Goal: Task Accomplishment & Management: Complete application form

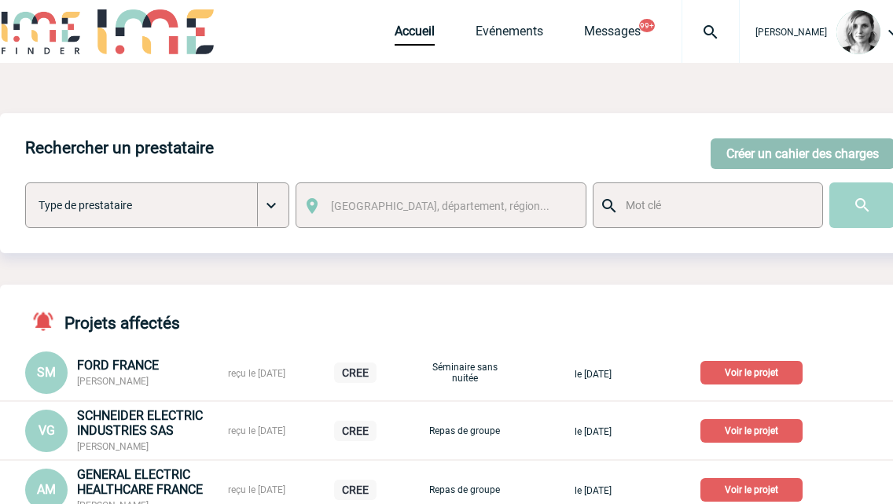
click at [855, 148] on button "Créer un cahier des charges" at bounding box center [803, 153] width 184 height 31
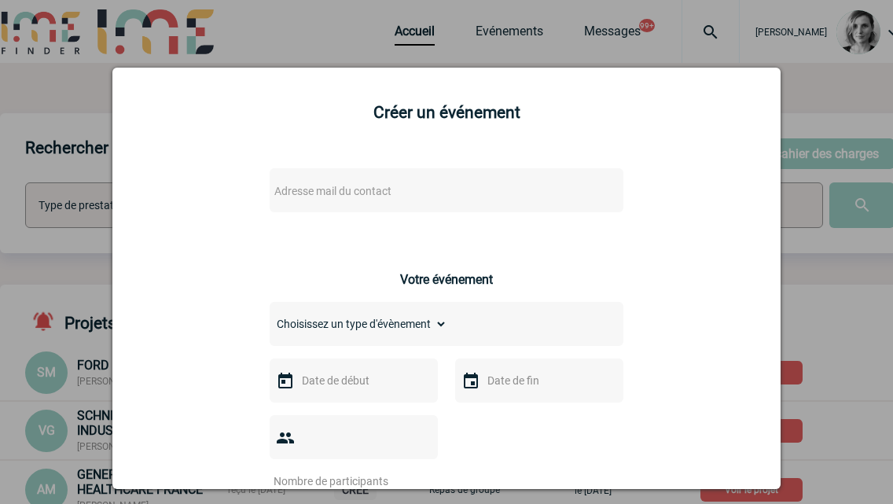
click at [339, 189] on span "Adresse mail du contact" at bounding box center [332, 191] width 117 height 13
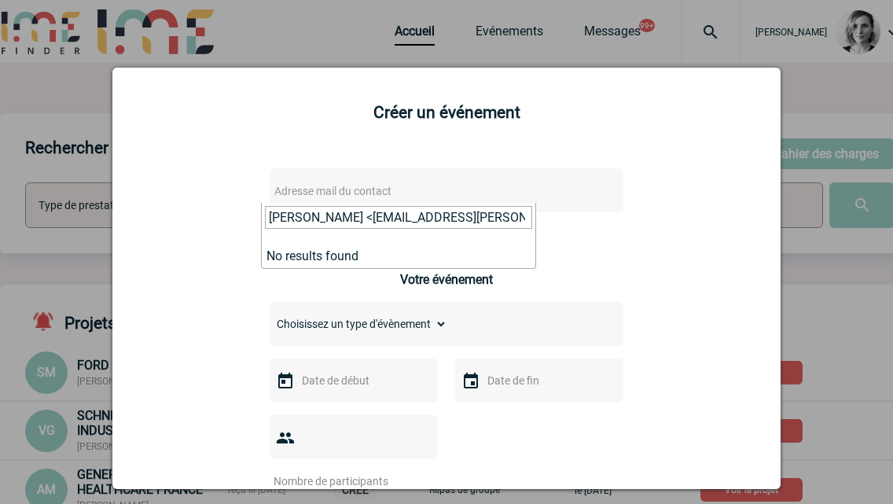
drag, startPoint x: 333, startPoint y: 210, endPoint x: 121, endPoint y: 242, distance: 214.8
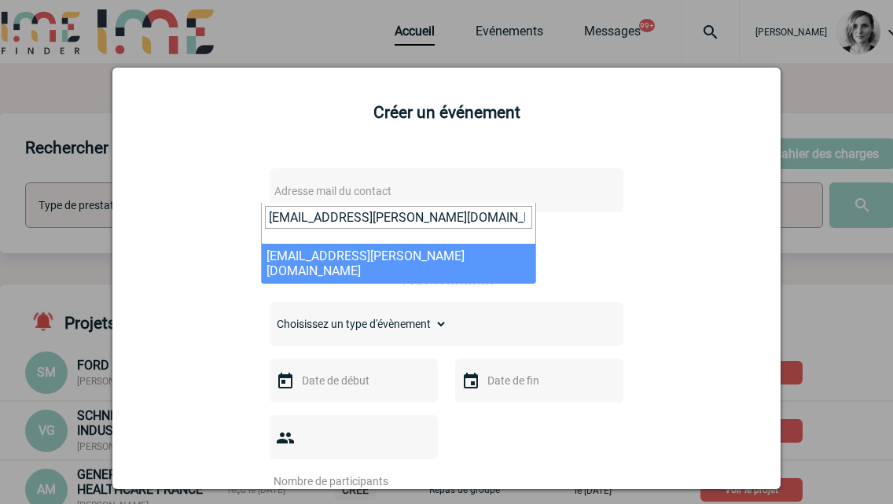
type input "[EMAIL_ADDRESS][PERSON_NAME][DOMAIN_NAME]"
select select "125933"
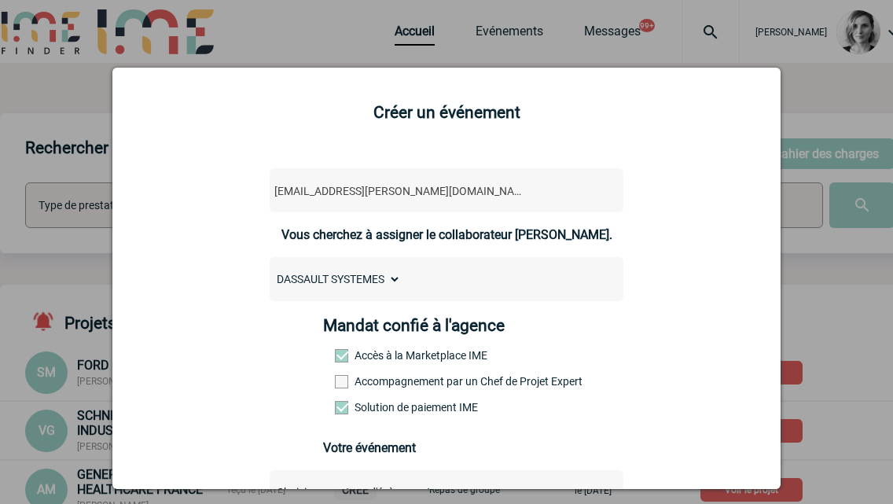
click at [347, 282] on select "DASSAULT SYSTEMES" at bounding box center [335, 279] width 131 height 22
drag, startPoint x: 222, startPoint y: 394, endPoint x: 350, endPoint y: 404, distance: 128.6
click at [375, 388] on label "Accompagnement par un Chef de Projet Expert" at bounding box center [369, 381] width 69 height 13
click at [0, 0] on input "Accompagnement par un Chef de Projet Expert" at bounding box center [0, 0] width 0 height 0
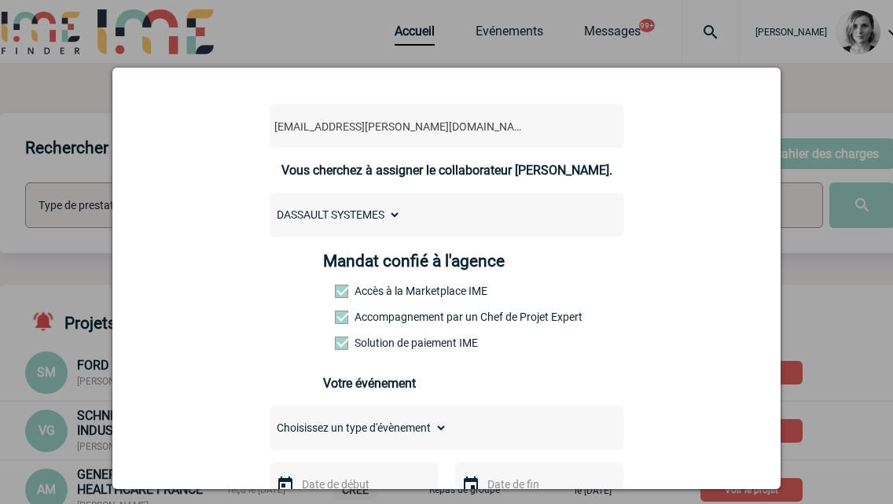
scroll to position [98, 0]
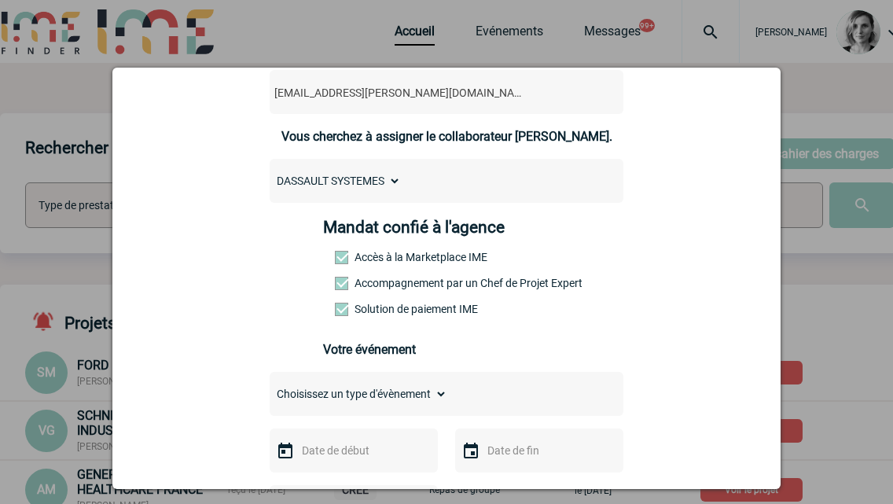
click at [323, 411] on div "Choisissez un type d'évènement Séminaire avec nuitée Séminaire sans nuitée Repa…" at bounding box center [447, 394] width 354 height 44
click at [323, 405] on select "Choisissez un type d'évènement Séminaire avec nuitée Séminaire sans nuitée Repa…" at bounding box center [359, 394] width 178 height 22
select select "3"
click at [270, 387] on select "Choisissez un type d'évènement Séminaire avec nuitée Séminaire sans nuitée Repa…" at bounding box center [359, 394] width 178 height 22
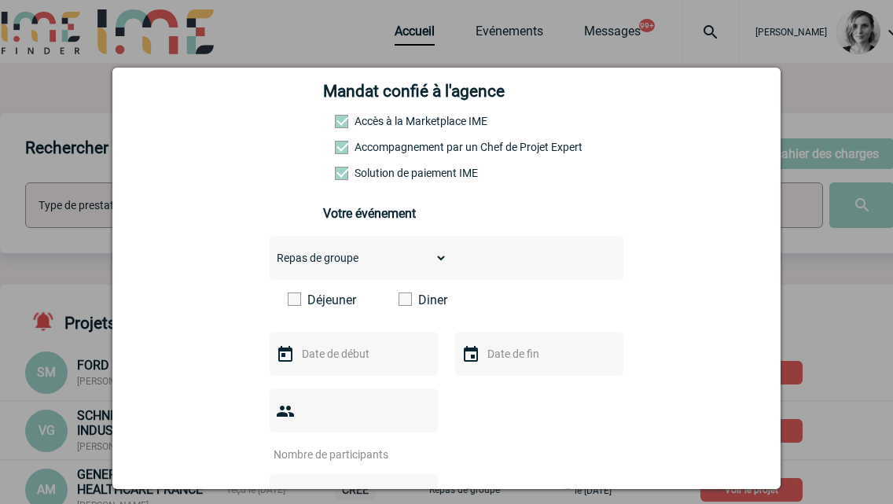
scroll to position [393, 0]
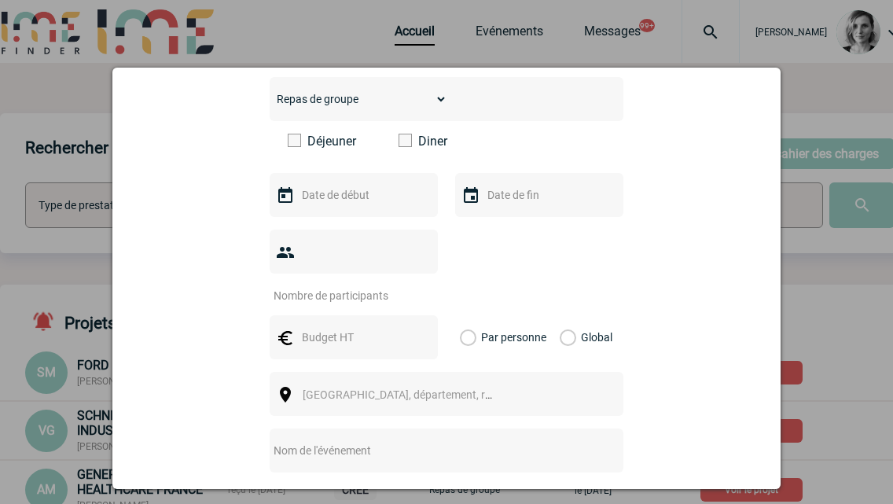
click at [422, 141] on label "Diner" at bounding box center [444, 141] width 90 height 15
click at [0, 0] on input "Diner" at bounding box center [0, 0] width 0 height 0
click at [354, 197] on input "text" at bounding box center [352, 195] width 109 height 20
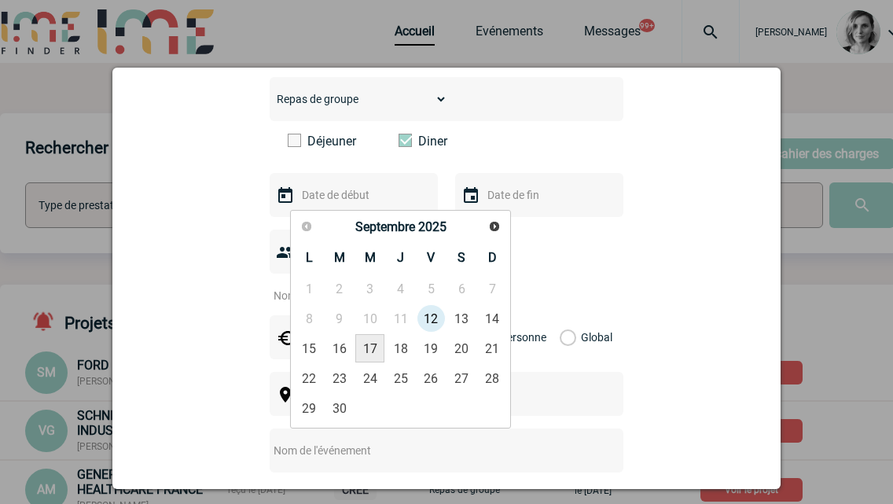
click at [360, 357] on link "17" at bounding box center [369, 348] width 29 height 28
type input "[DATE]"
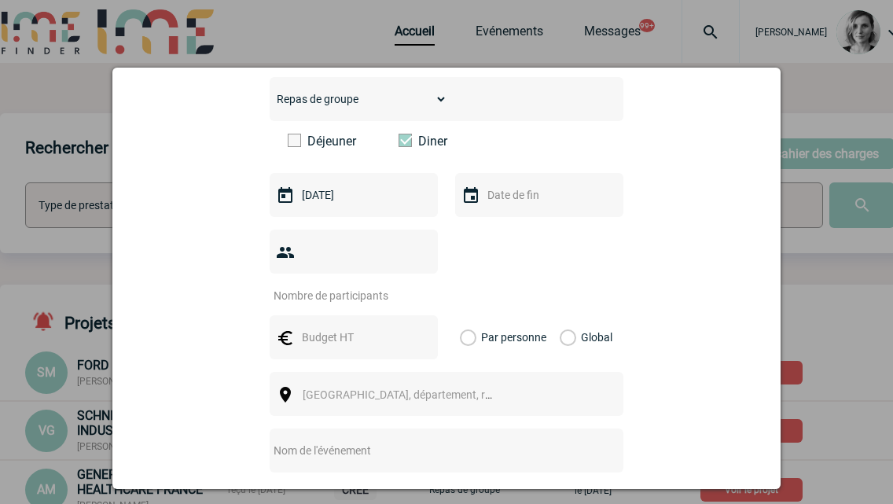
click at [338, 285] on input "number" at bounding box center [344, 295] width 148 height 20
type input "15"
click at [372, 327] on input "text" at bounding box center [352, 337] width 109 height 20
paste input "1 559,47"
click at [307, 327] on input "1 559,47" at bounding box center [352, 337] width 109 height 20
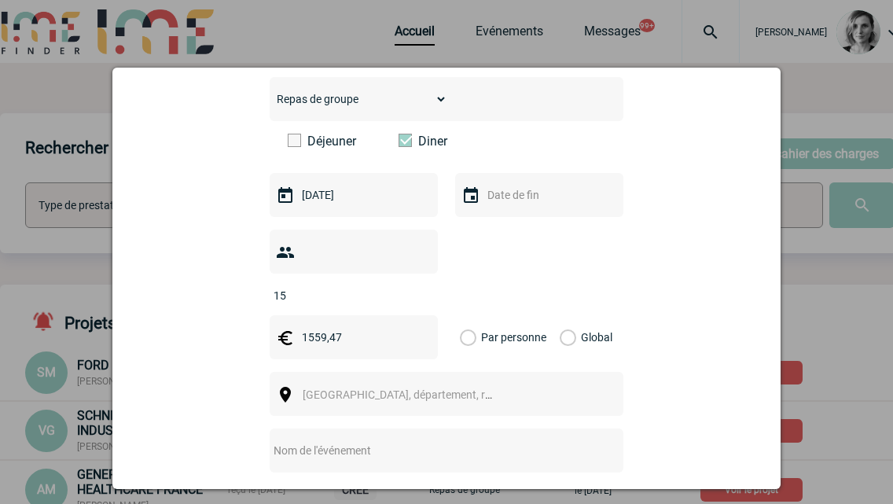
click at [325, 327] on input "1559,47" at bounding box center [352, 337] width 109 height 20
type input "1559.47"
click at [570, 319] on div "Global" at bounding box center [584, 337] width 53 height 44
click at [545, 323] on div "Par personne Global" at bounding box center [539, 337] width 168 height 44
click at [560, 316] on label "Global" at bounding box center [565, 337] width 10 height 44
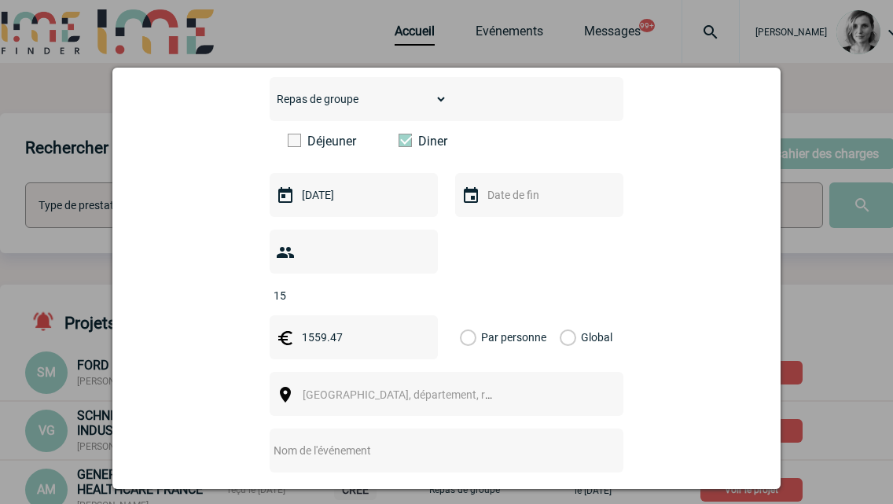
click at [0, 0] on input "Global" at bounding box center [0, 0] width 0 height 0
click at [328, 388] on span "[GEOGRAPHIC_DATA], département, région..." at bounding box center [412, 394] width 219 height 13
type input "meud"
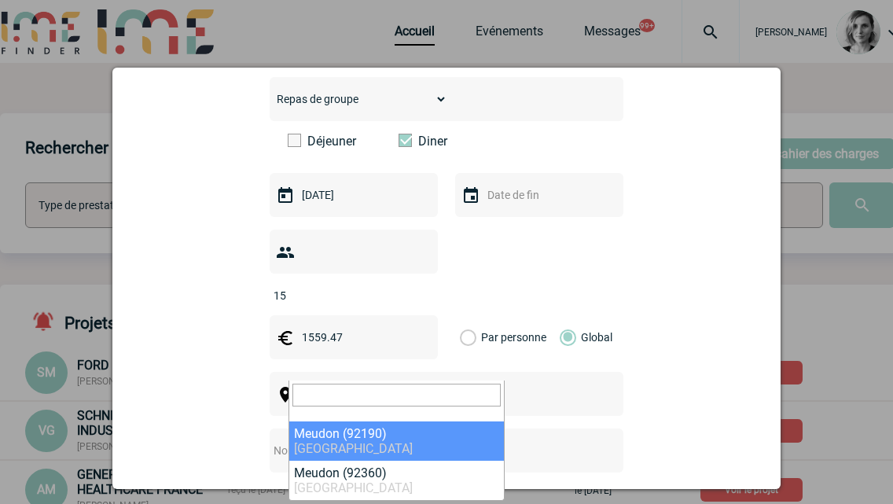
select select "47"
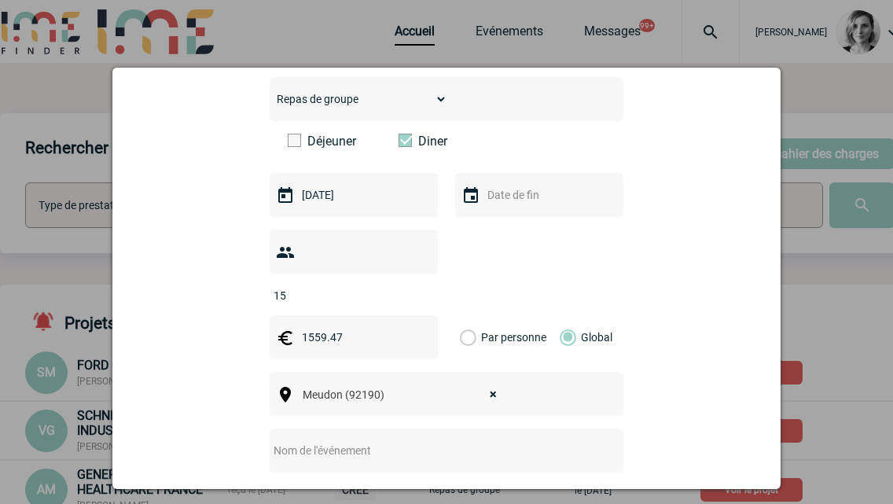
click at [366, 429] on div at bounding box center [447, 451] width 354 height 44
click at [366, 440] on input "text" at bounding box center [426, 450] width 312 height 20
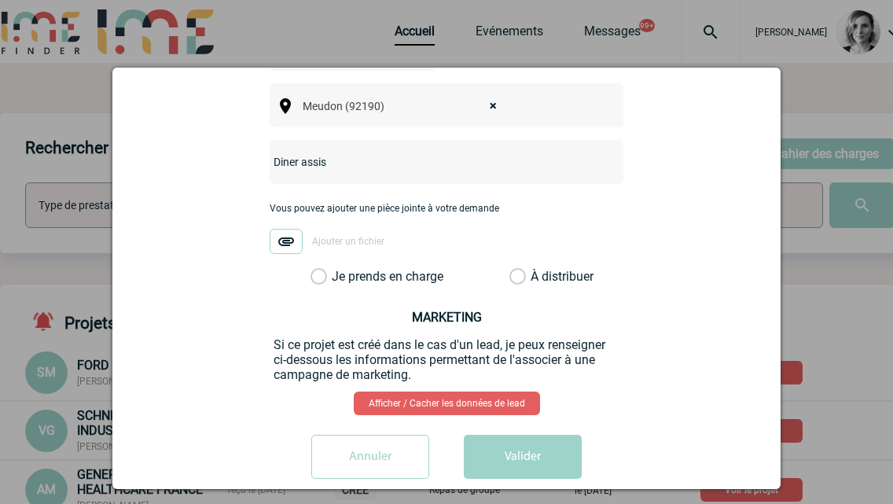
type input "Diner assis"
click at [376, 234] on div "Vous pouvez ajouter une pièce jointe à votre demande Ajouter un fichier" at bounding box center [447, 236] width 354 height 66
click at [337, 269] on label "Je prends en charge" at bounding box center [324, 277] width 27 height 16
click at [0, 0] on input "Je prends en charge" at bounding box center [0, 0] width 0 height 0
click at [495, 435] on button "Valider" at bounding box center [523, 457] width 118 height 44
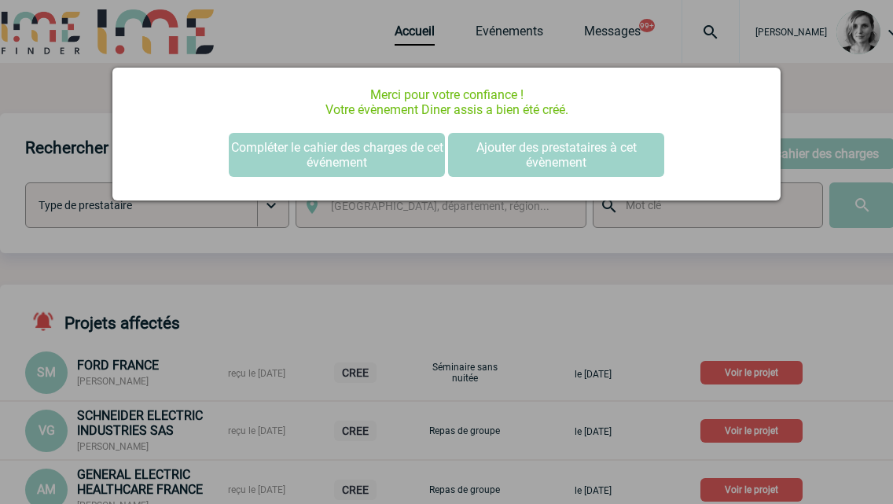
scroll to position [0, 0]
drag, startPoint x: 325, startPoint y: 160, endPoint x: 305, endPoint y: 5, distance: 156.2
click at [324, 160] on button "Compléter le cahier des charges de cet événement" at bounding box center [337, 155] width 216 height 44
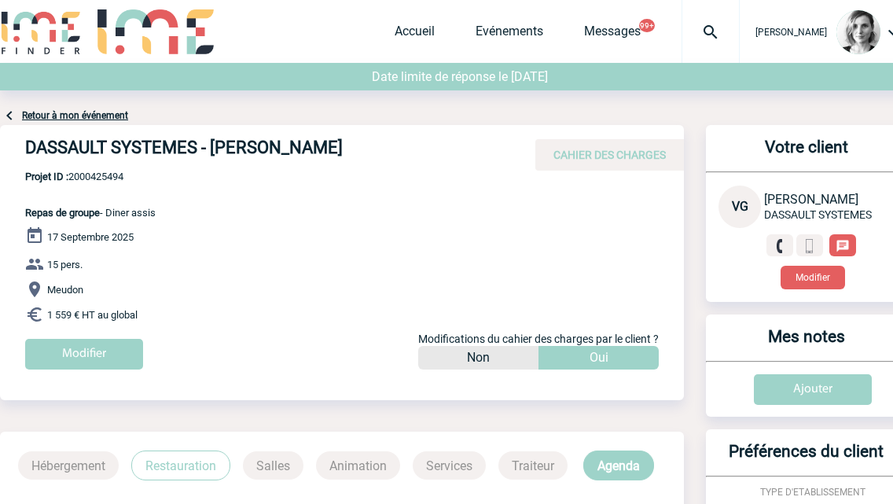
drag, startPoint x: 231, startPoint y: 128, endPoint x: 436, endPoint y: 128, distance: 205.2
click at [436, 128] on div "DASSAULT SYSTEMES - Vanessa GUILLEMETTE CAHIER DES CHARGES" at bounding box center [342, 148] width 684 height 46
copy h4 "DASSAULT SYSTEMES - Vanessa GUILLEMETTE"
click at [94, 168] on div "DASSAULT SYSTEMES - Vanessa GUILLEMETTE CAHIER DES CHARGES" at bounding box center [342, 148] width 684 height 46
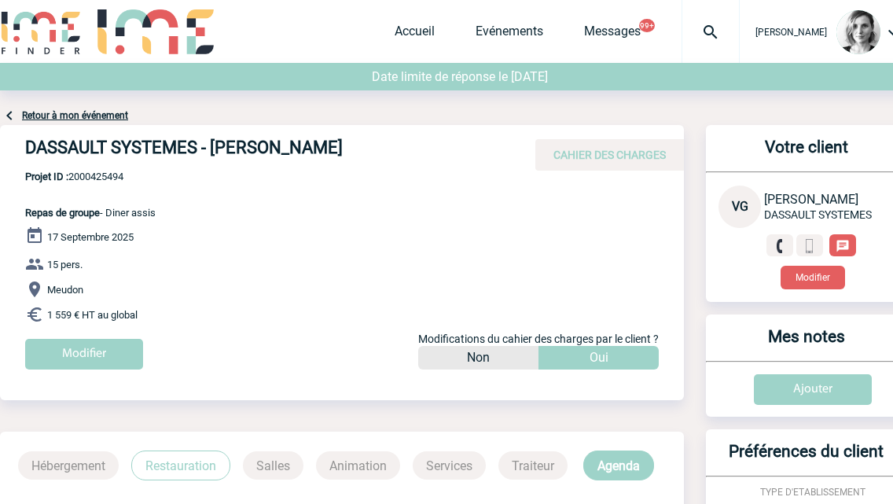
click at [93, 181] on span "Projet ID : 2000425494" at bounding box center [90, 177] width 131 height 12
copy span "2000425494"
